Goal: Task Accomplishment & Management: Use online tool/utility

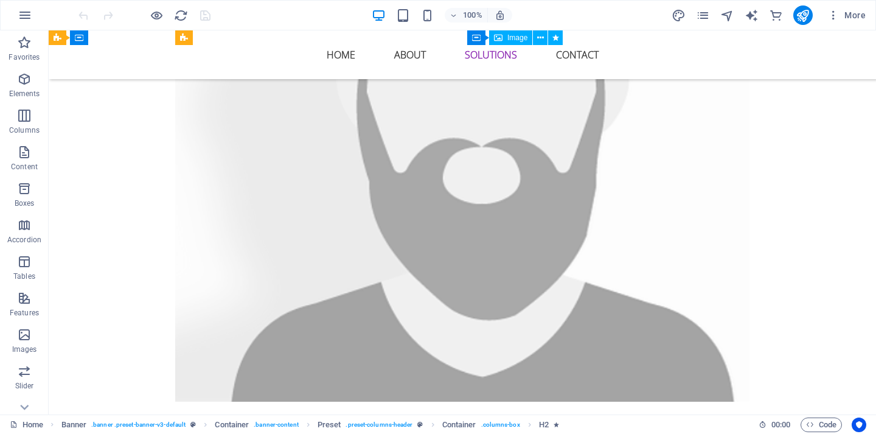
scroll to position [2798, 0]
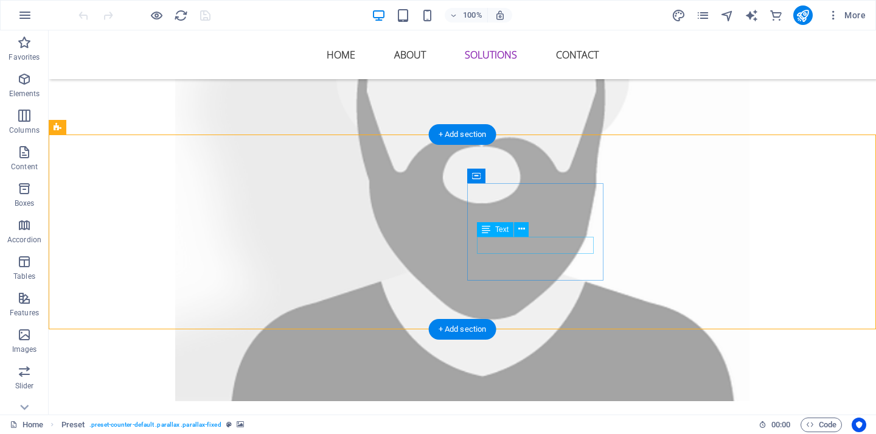
click at [523, 229] on icon at bounding box center [521, 229] width 7 height 13
click at [518, 229] on icon at bounding box center [521, 229] width 7 height 13
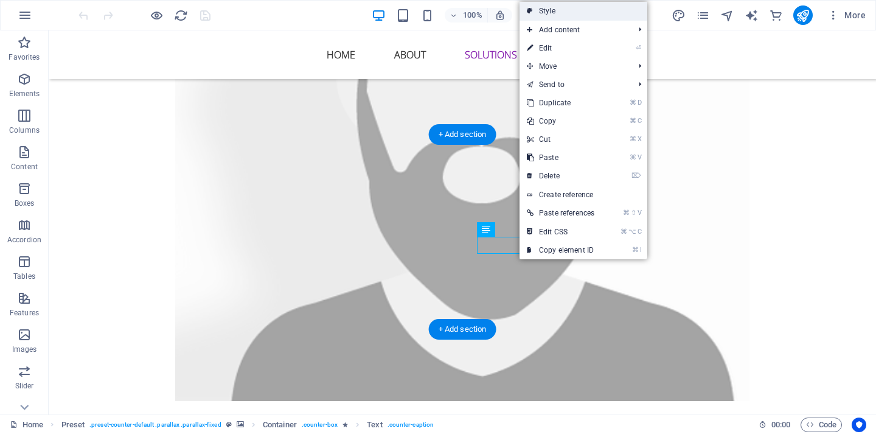
click at [561, 13] on link "Style" at bounding box center [584, 11] width 128 height 18
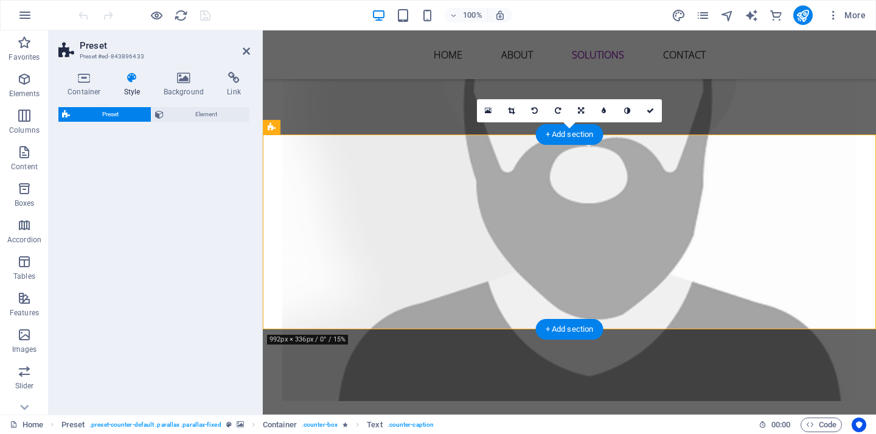
select select "px"
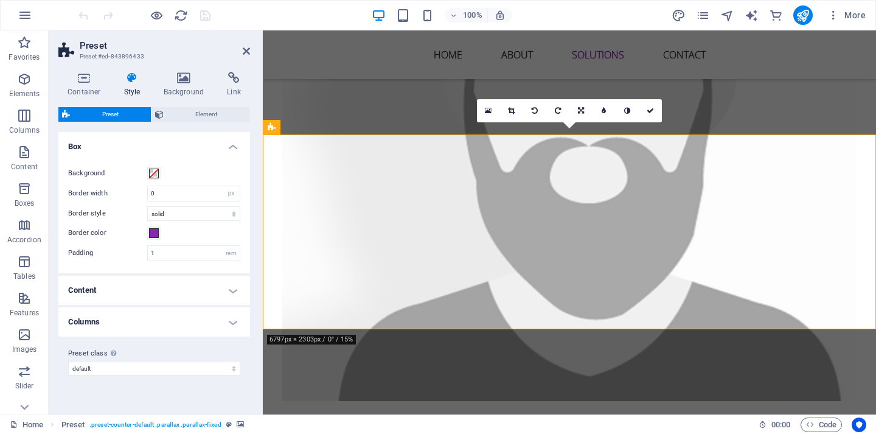
click at [248, 21] on div "100% More" at bounding box center [473, 14] width 795 height 19
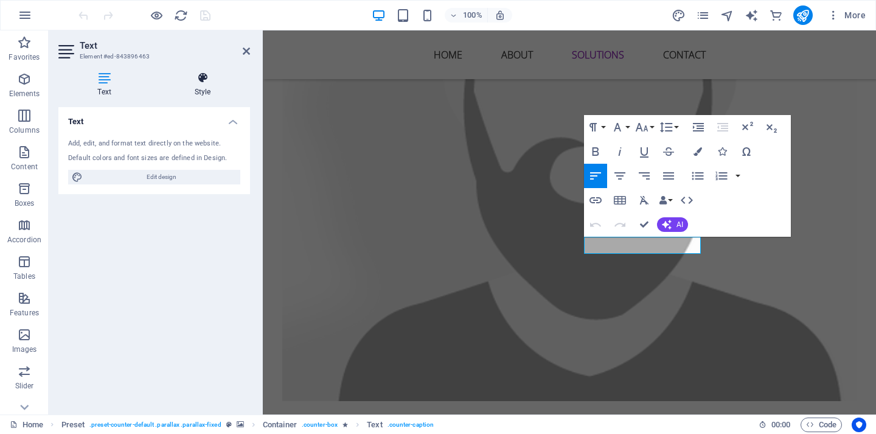
click at [206, 77] on icon at bounding box center [202, 78] width 95 height 12
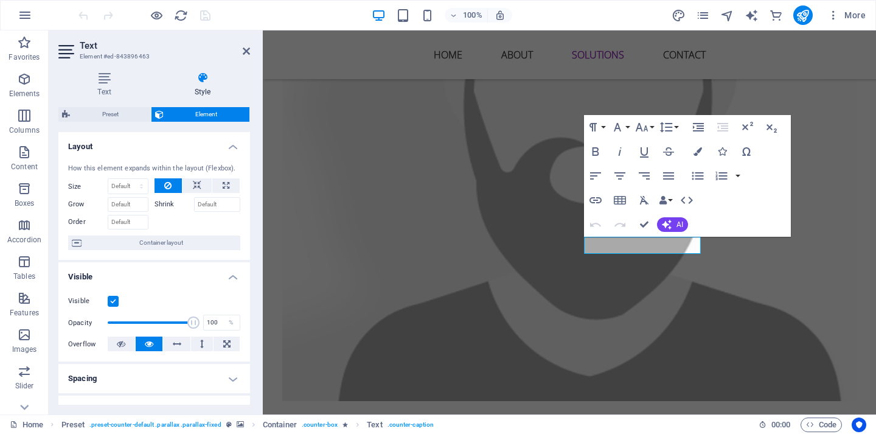
scroll to position [0, 0]
click at [622, 175] on icon "button" at bounding box center [620, 176] width 15 height 15
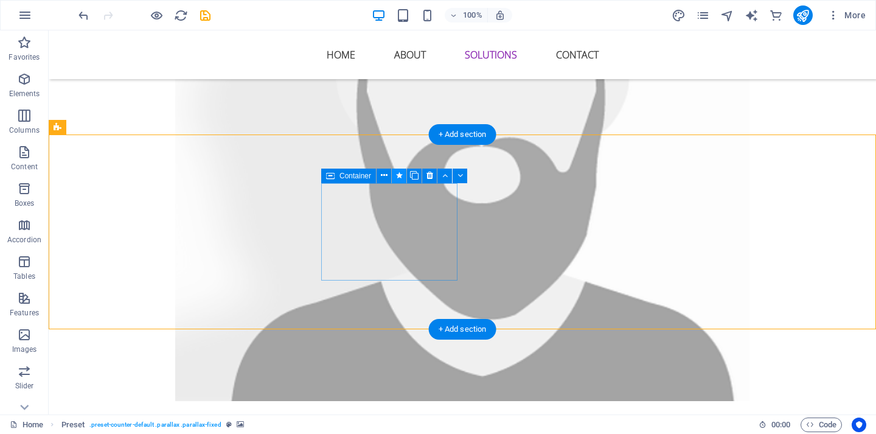
click at [402, 174] on icon at bounding box center [399, 175] width 7 height 13
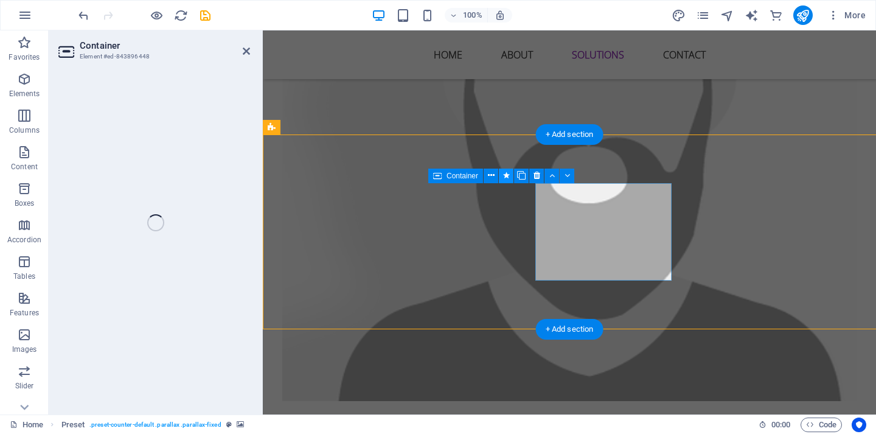
select select "move-bottom-to-top"
select select "s"
select select "scroll"
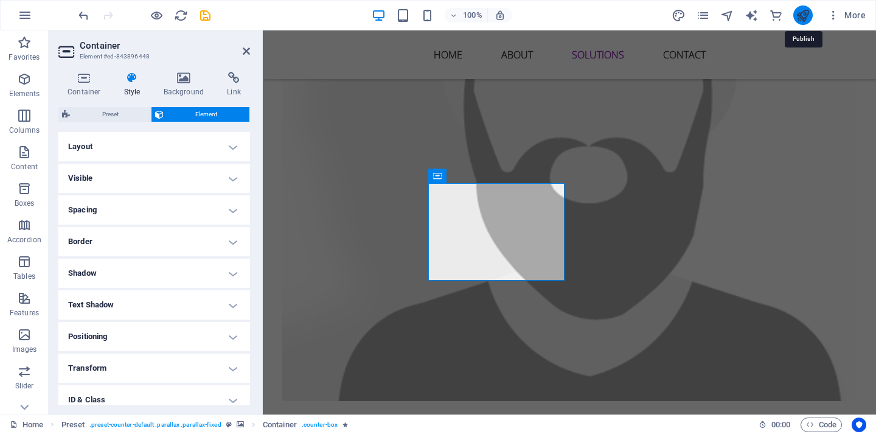
click at [800, 19] on icon "publish" at bounding box center [803, 16] width 14 height 14
